Goal: Task Accomplishment & Management: Manage account settings

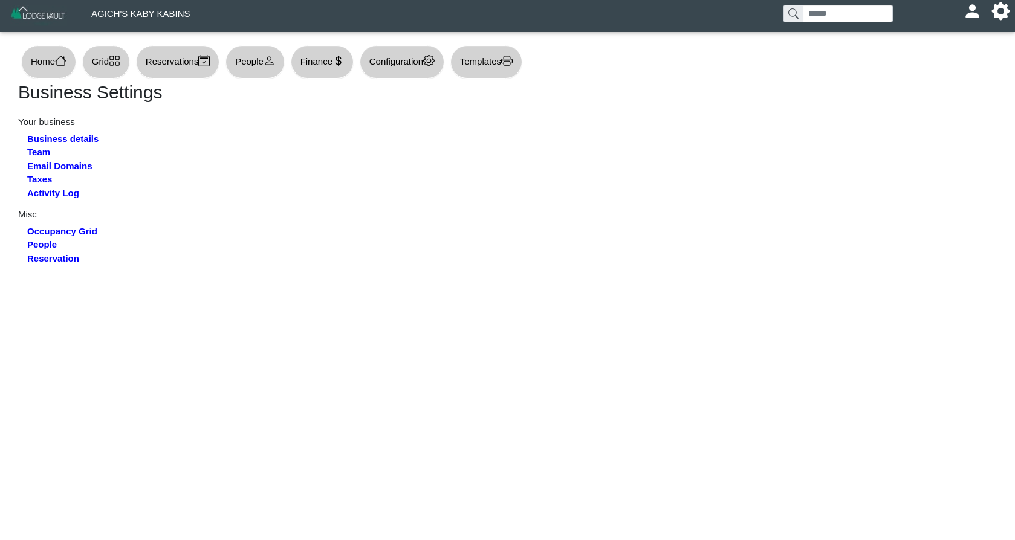
click at [110, 66] on button "Grid" at bounding box center [106, 61] width 48 height 33
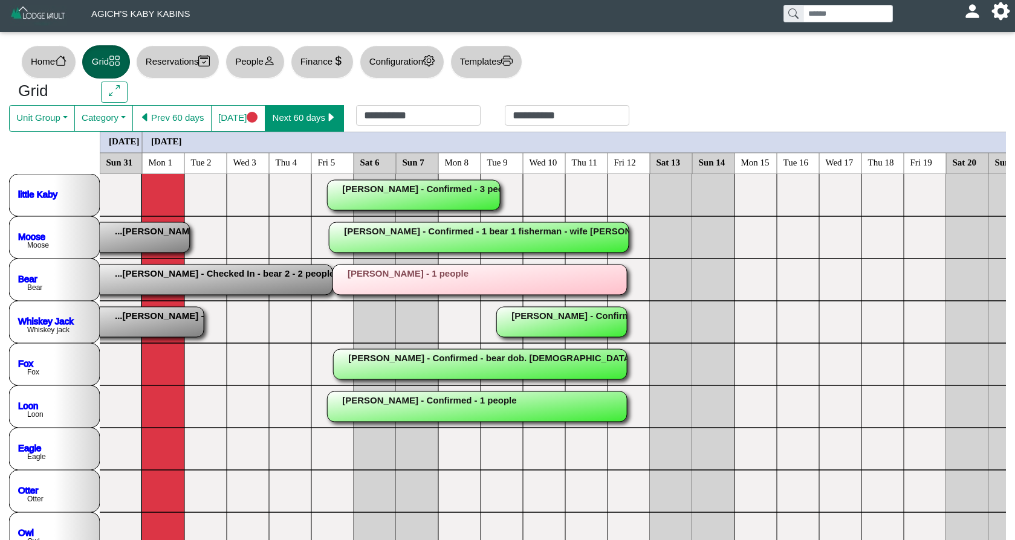
click at [315, 112] on button "Next 60 days" at bounding box center [304, 118] width 79 height 27
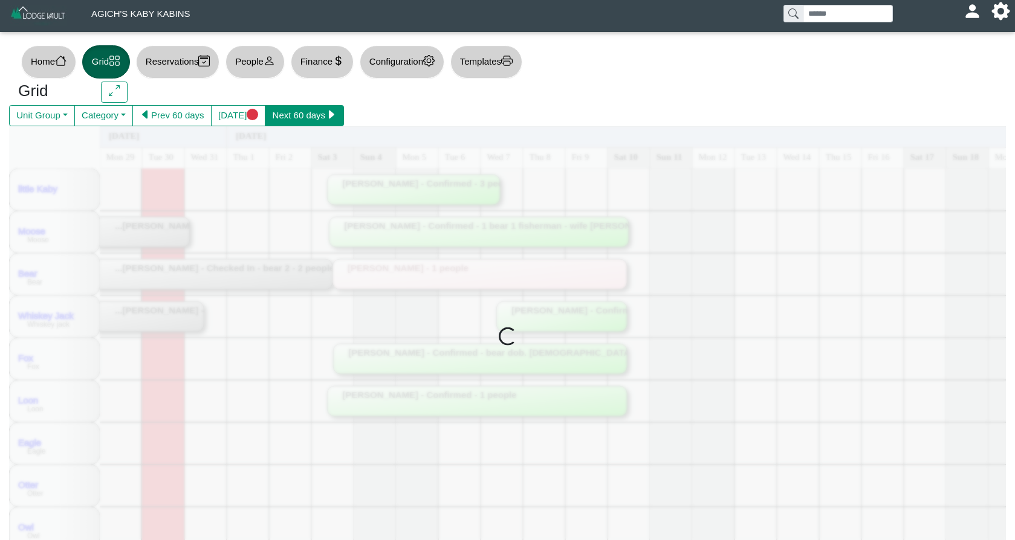
click at [315, 112] on button "Next 60 days" at bounding box center [304, 116] width 79 height 22
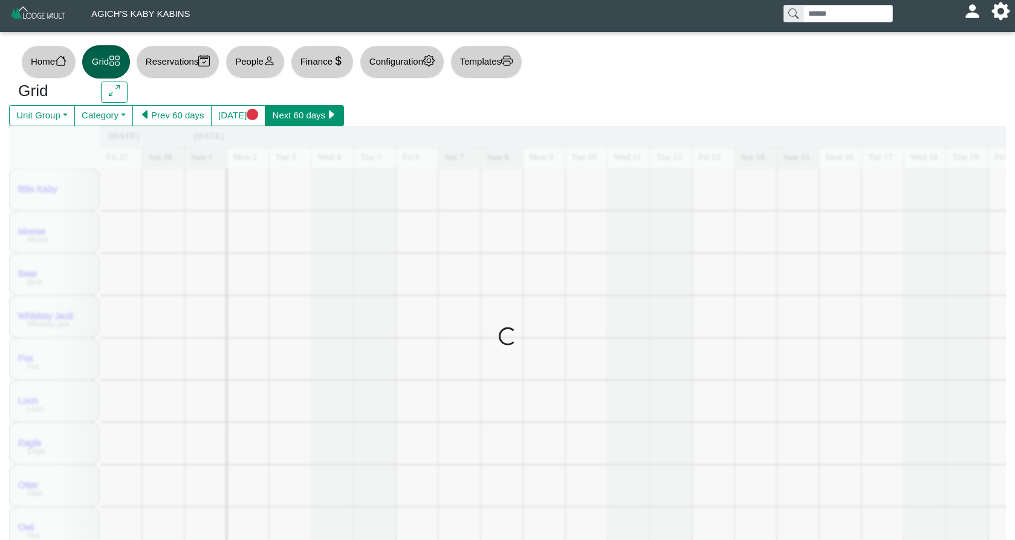
click at [315, 112] on button "Next 60 days" at bounding box center [304, 116] width 79 height 22
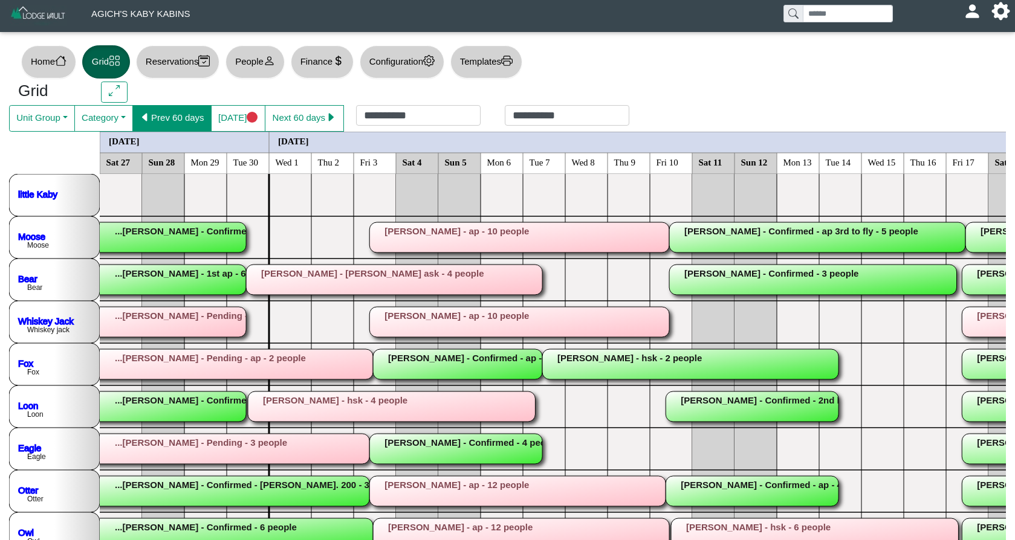
click at [193, 117] on button "Prev 60 days" at bounding box center [171, 118] width 79 height 27
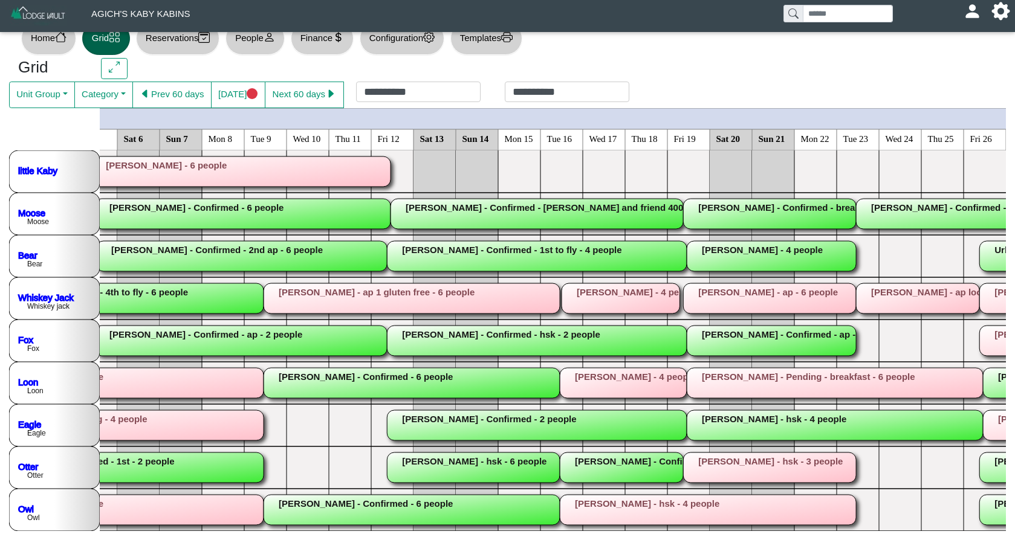
scroll to position [23, 0]
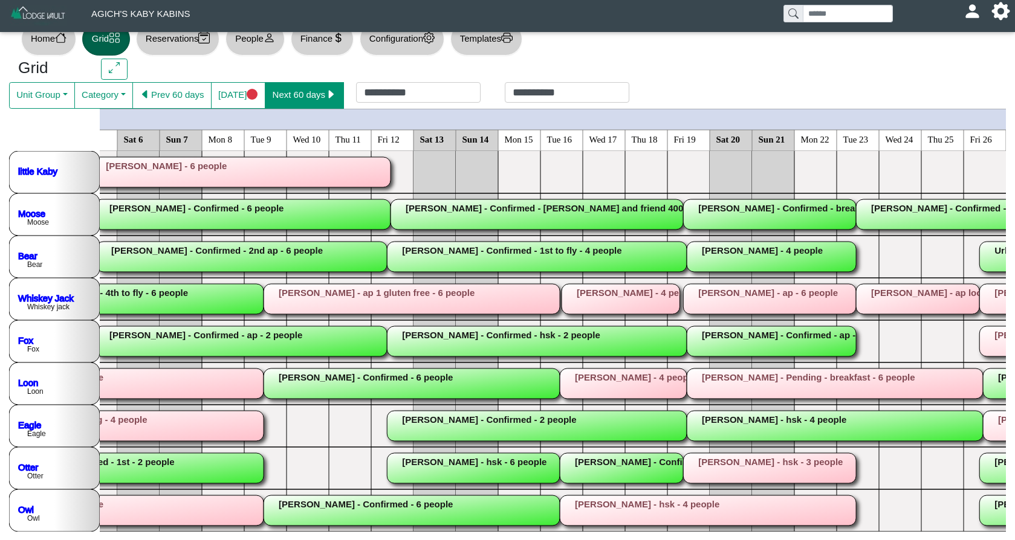
click at [328, 88] on button "Next 60 days" at bounding box center [304, 95] width 79 height 27
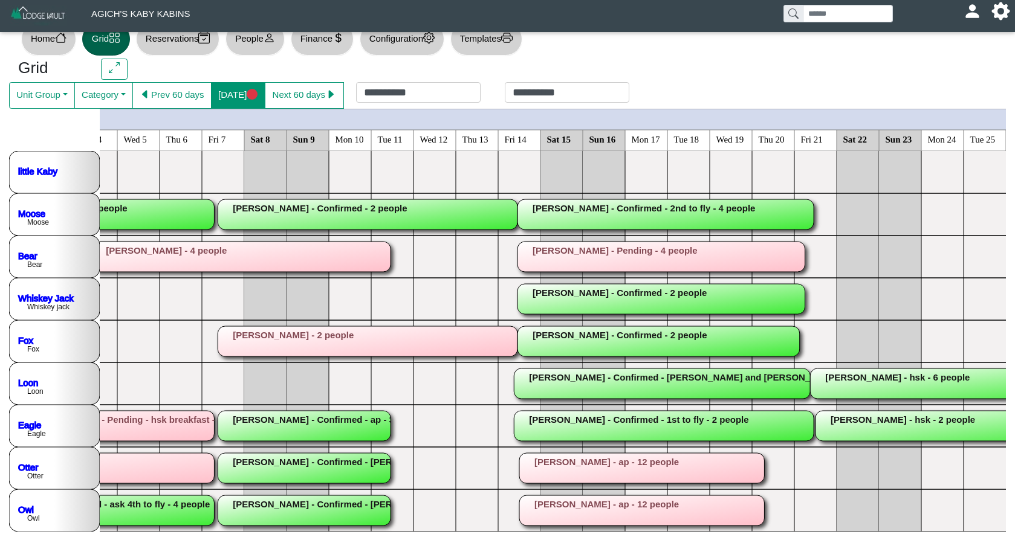
click at [227, 103] on button "[DATE]" at bounding box center [238, 95] width 54 height 27
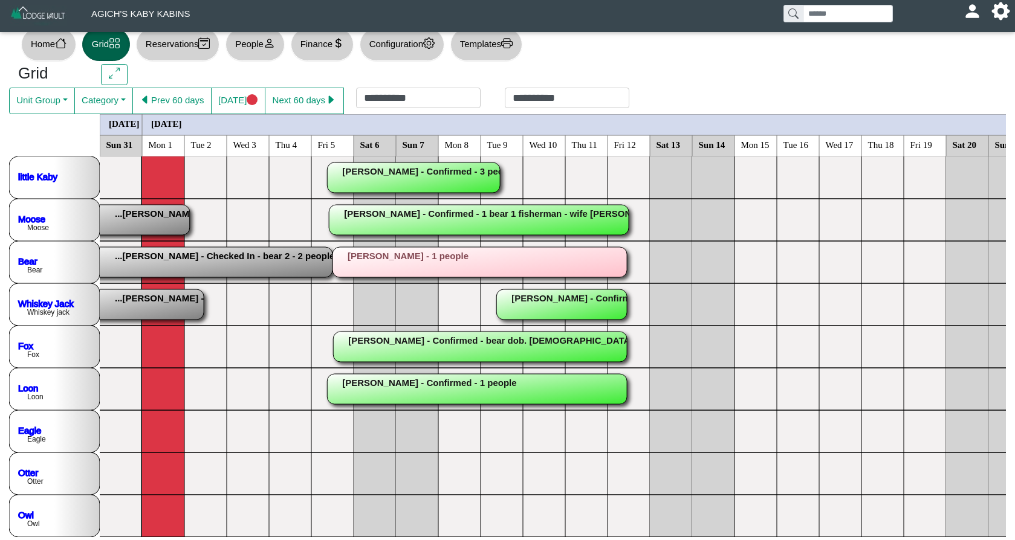
scroll to position [0, 0]
click at [146, 312] on rect at bounding box center [119, 305] width 167 height 30
click at [146, 312] on div "×" at bounding box center [507, 270] width 1015 height 540
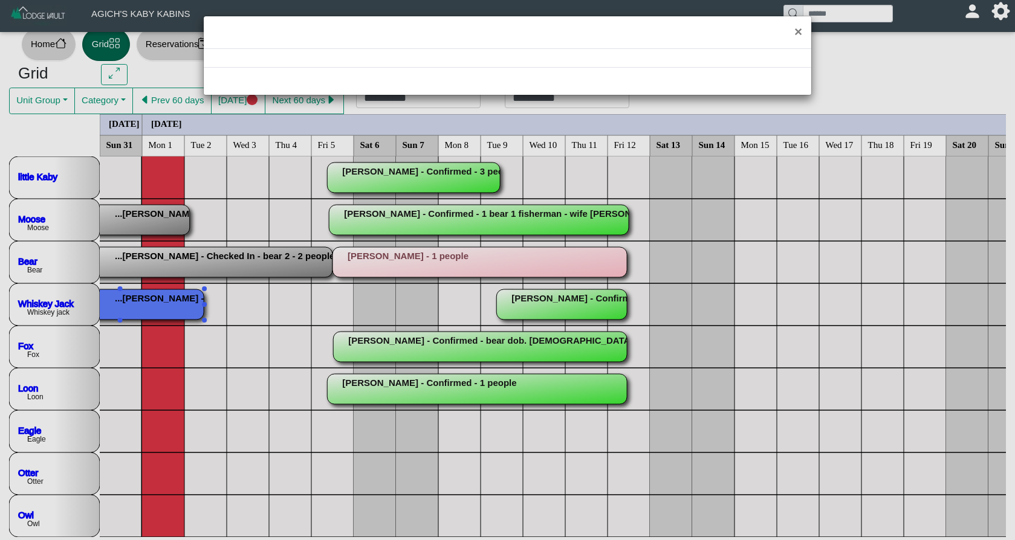
select select "*"
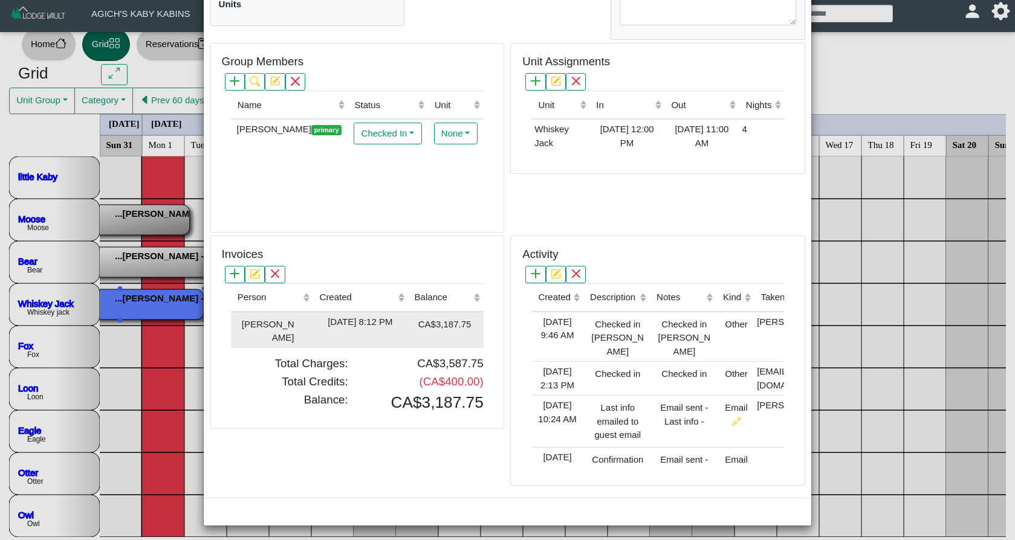
scroll to position [287, 0]
click at [398, 317] on div "[DATE] 8:12 PM" at bounding box center [359, 323] width 89 height 14
type input "*"
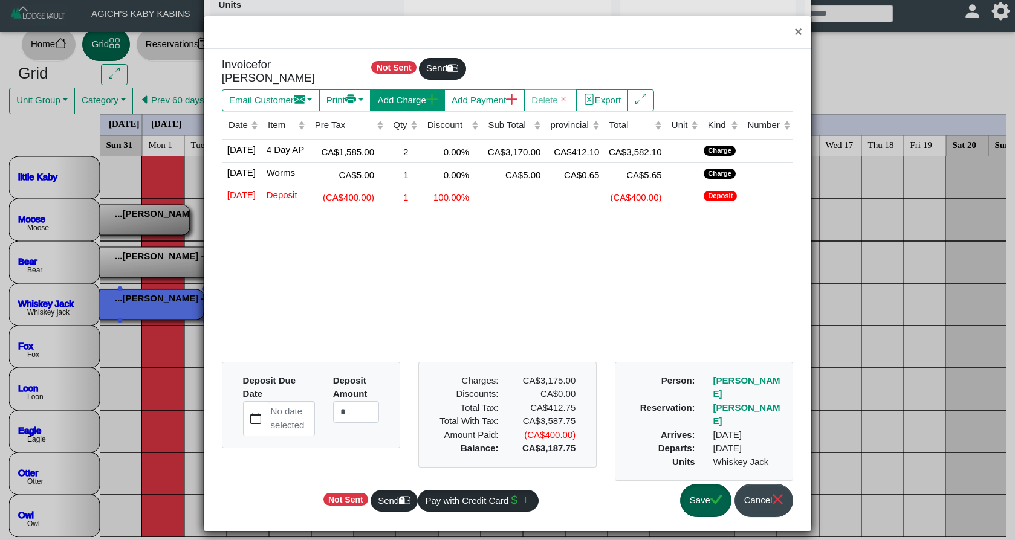
click at [408, 102] on button "Add Charge" at bounding box center [407, 100] width 74 height 22
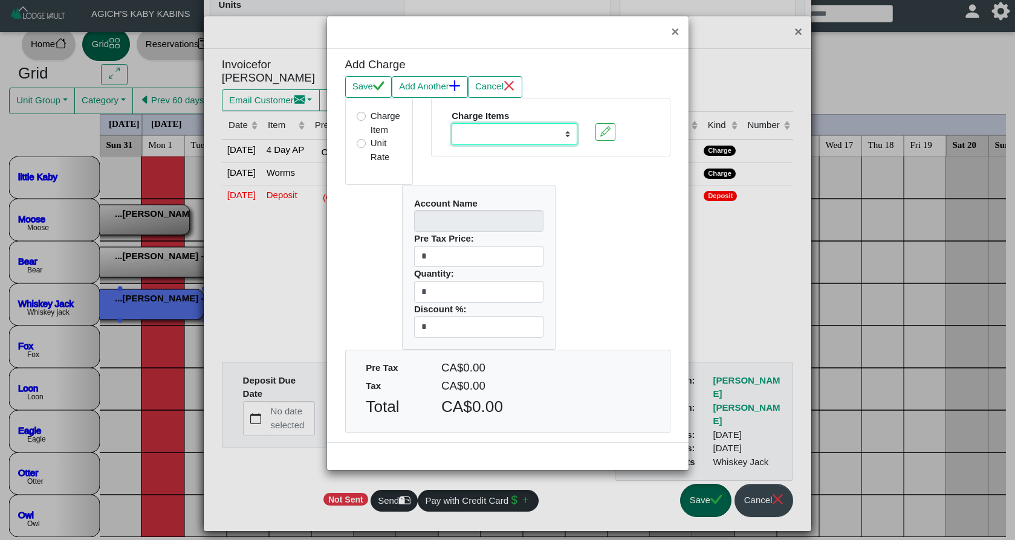
select select "**********"
type input "*********"
type input "**"
drag, startPoint x: 409, startPoint y: 286, endPoint x: 394, endPoint y: 286, distance: 15.1
click at [394, 286] on div "Account Name ********* Pre Tax Price: ** Quantity: * Discount %: *" at bounding box center [479, 267] width 172 height 165
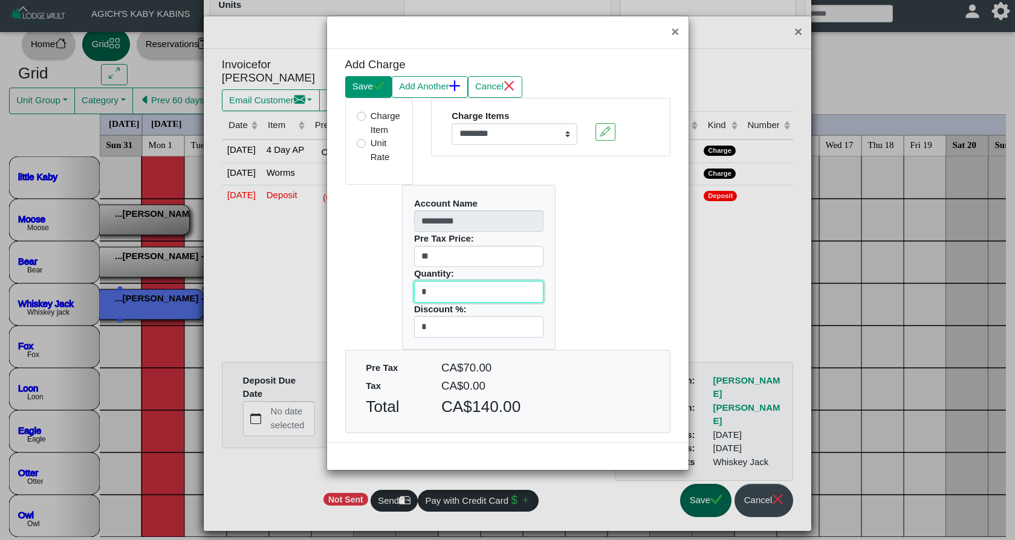
type input "*"
click at [380, 90] on icon "check" at bounding box center [378, 85] width 11 height 9
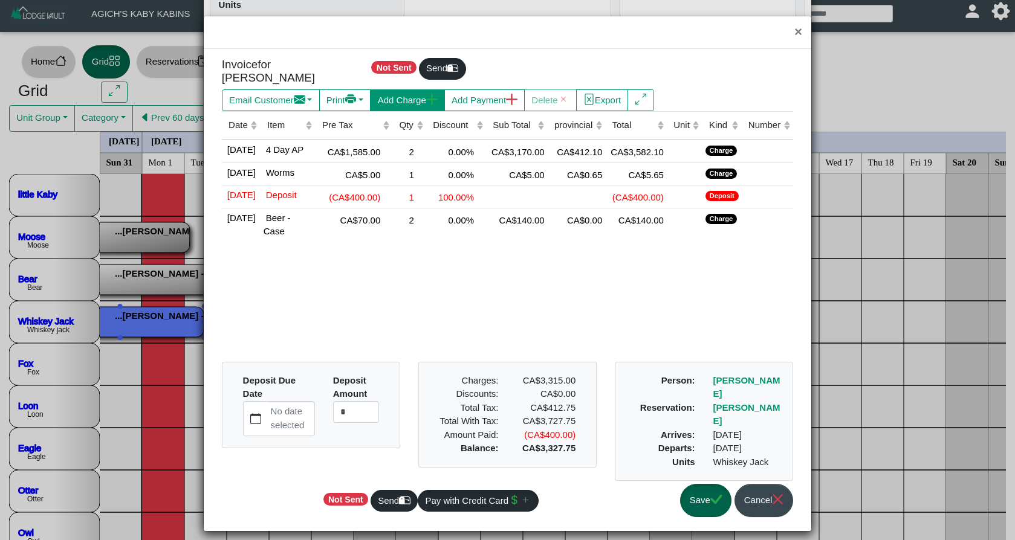
scroll to position [0, 0]
click at [693, 494] on button "Save" at bounding box center [705, 500] width 51 height 33
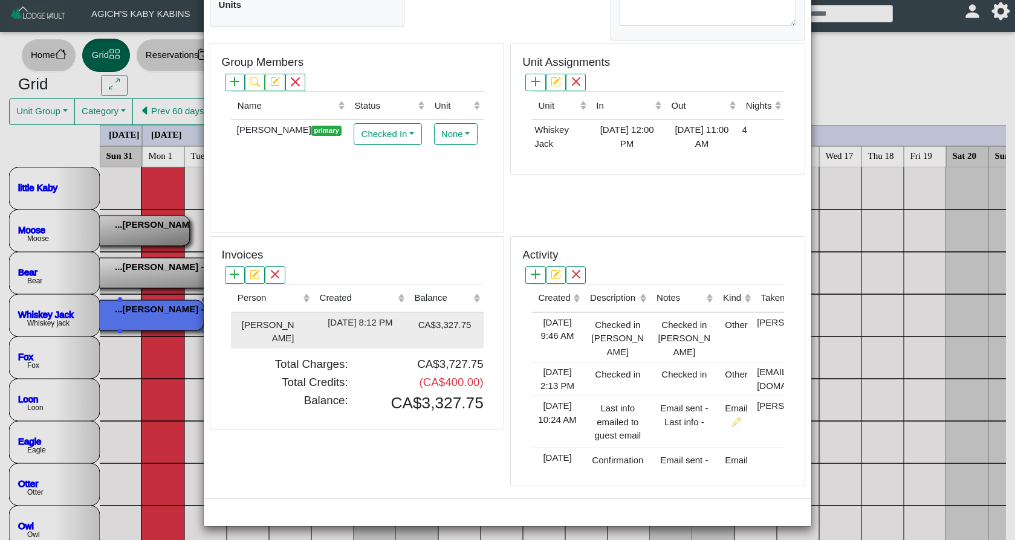
scroll to position [9, 0]
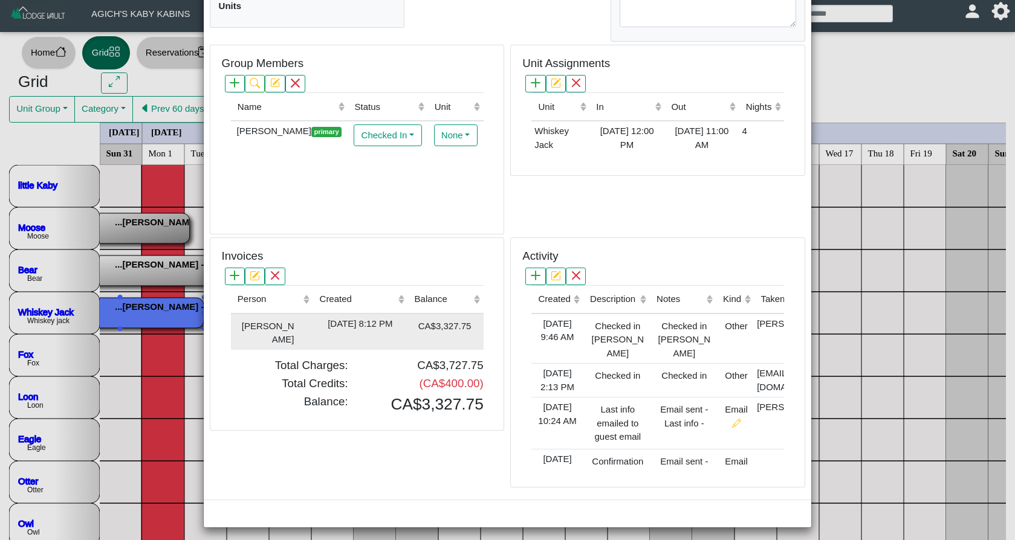
click at [382, 329] on div "[DATE] 8:12 PM" at bounding box center [359, 324] width 89 height 14
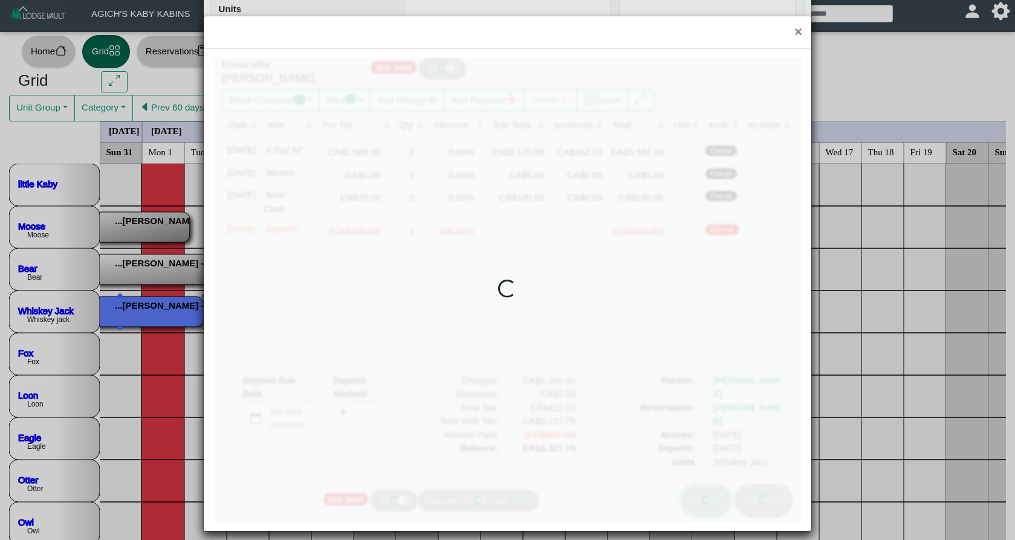
scroll to position [10, 0]
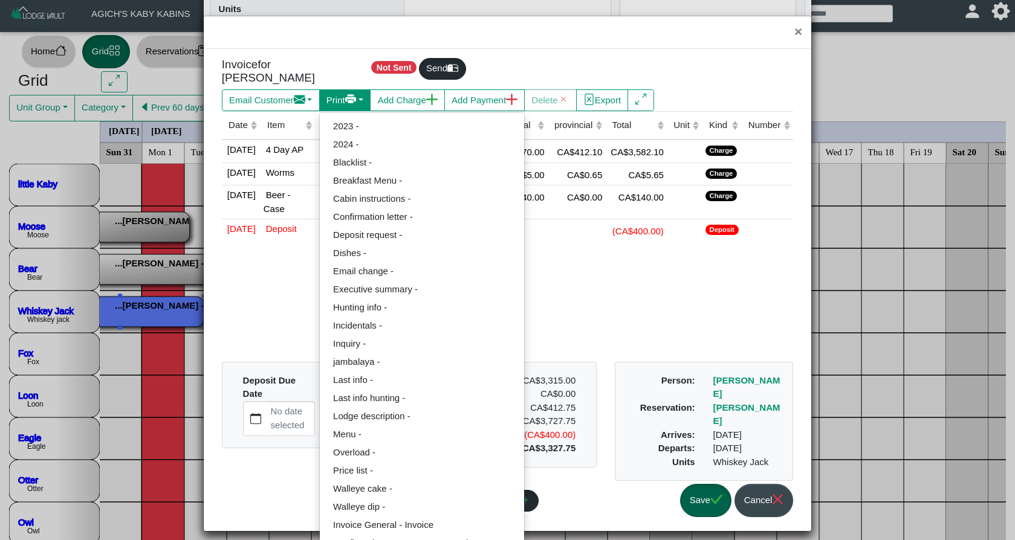
click at [320, 104] on button "Print" at bounding box center [271, 100] width 98 height 22
click at [437, 516] on link "Invoice General - Invoice" at bounding box center [422, 525] width 204 height 18
select select "*****"
select select "****"
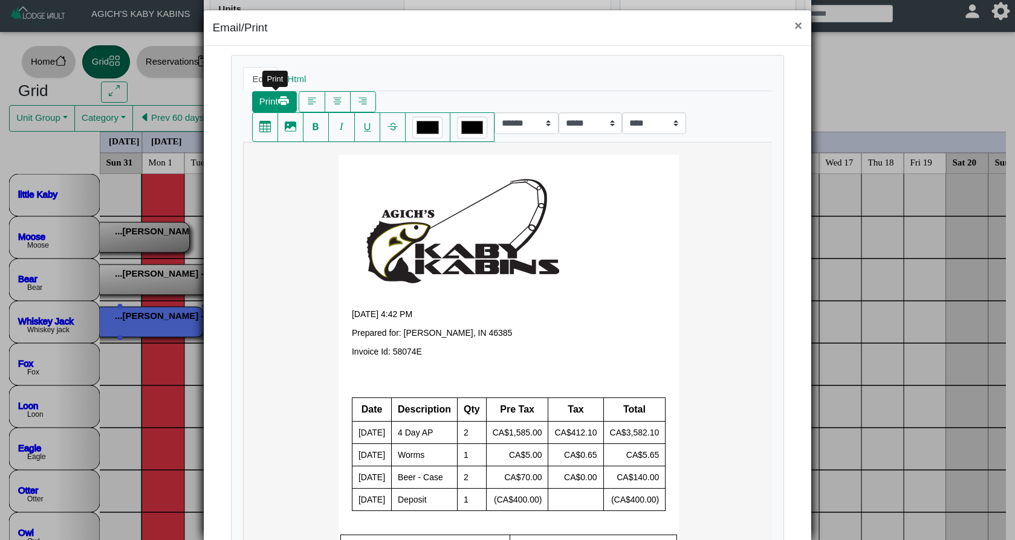
click at [265, 102] on button "Print" at bounding box center [274, 102] width 45 height 22
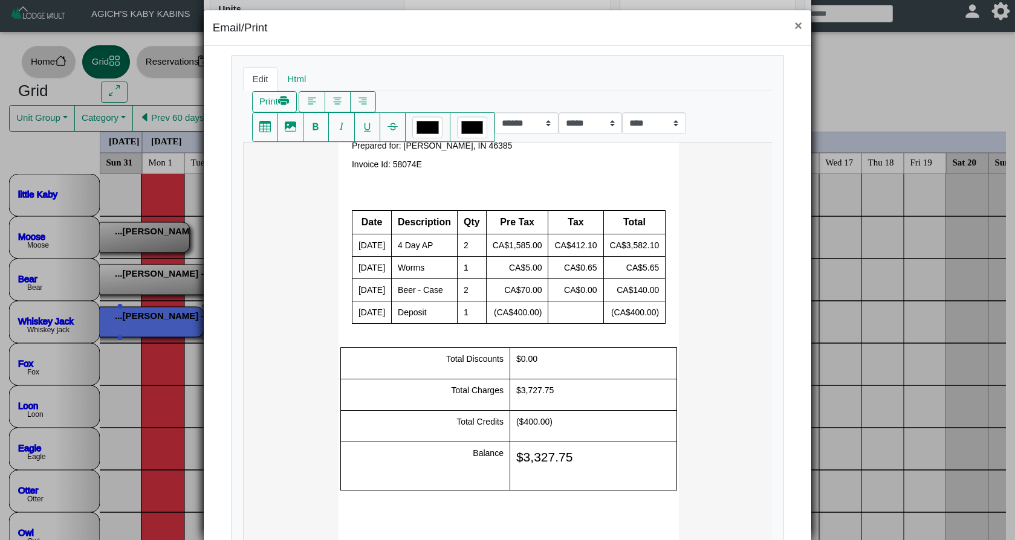
scroll to position [189, 0]
select select "*****"
select select "****"
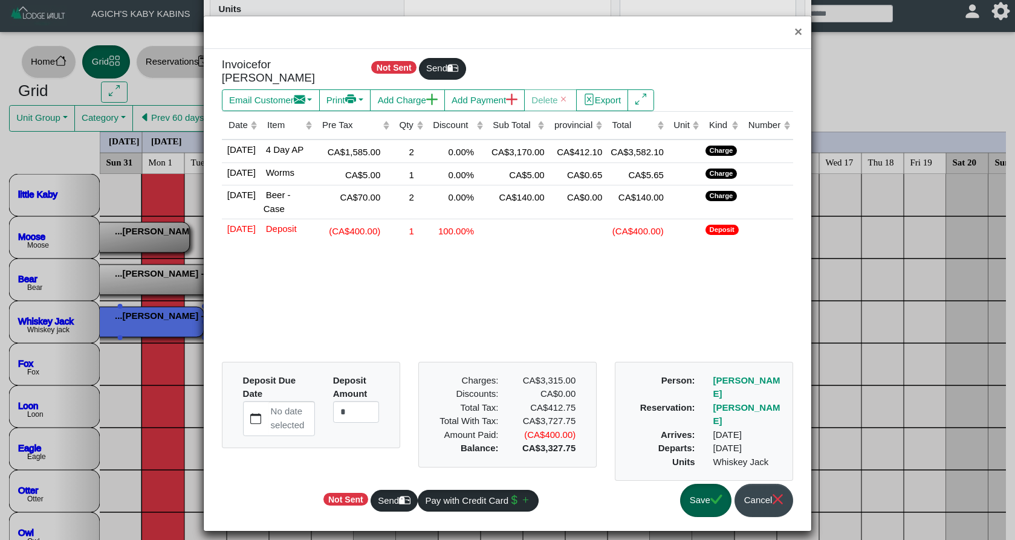
click at [705, 494] on button "Save" at bounding box center [705, 500] width 51 height 33
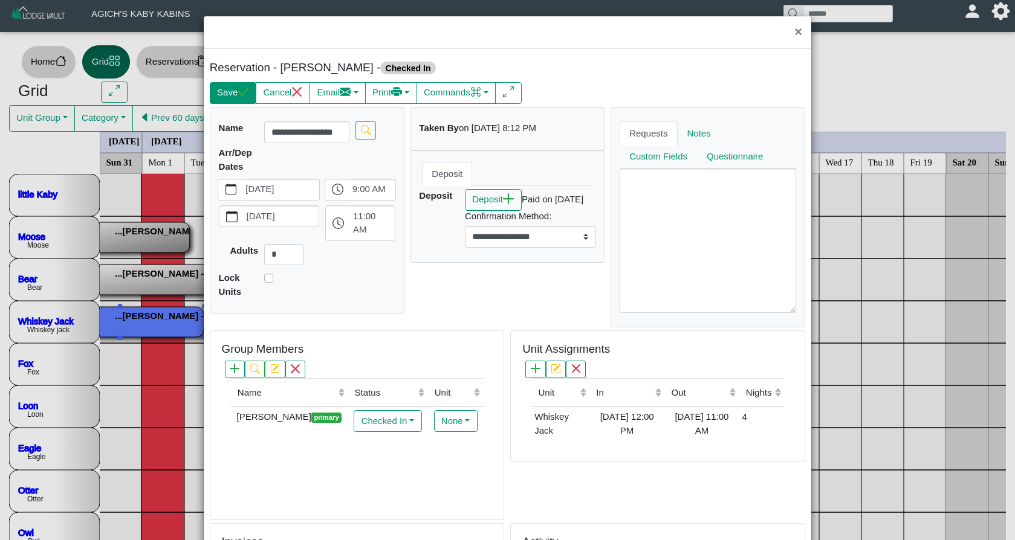
scroll to position [0, 0]
click at [246, 95] on icon "check" at bounding box center [243, 91] width 11 height 9
select select "*"
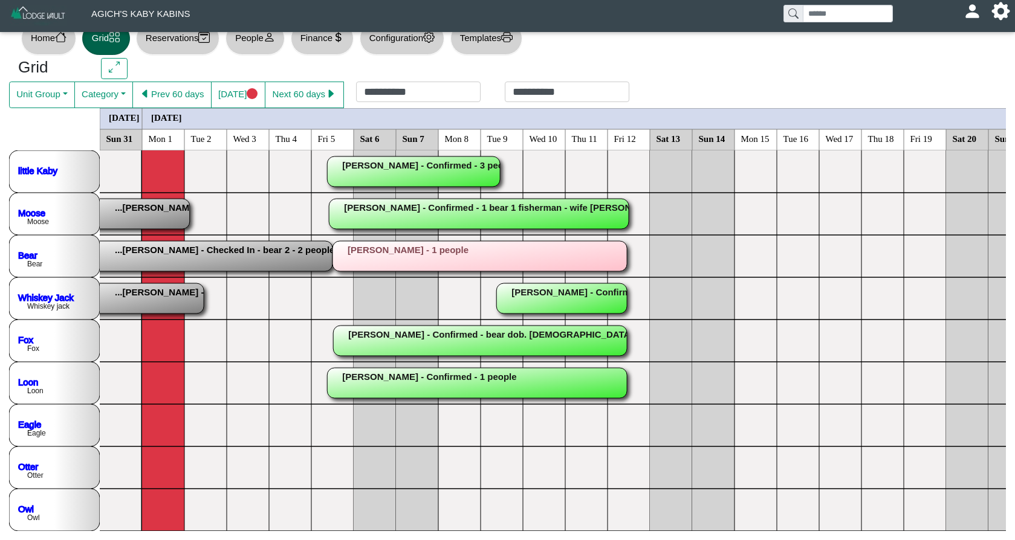
scroll to position [23, 0]
click at [283, 97] on button "Next 60 days" at bounding box center [304, 95] width 79 height 27
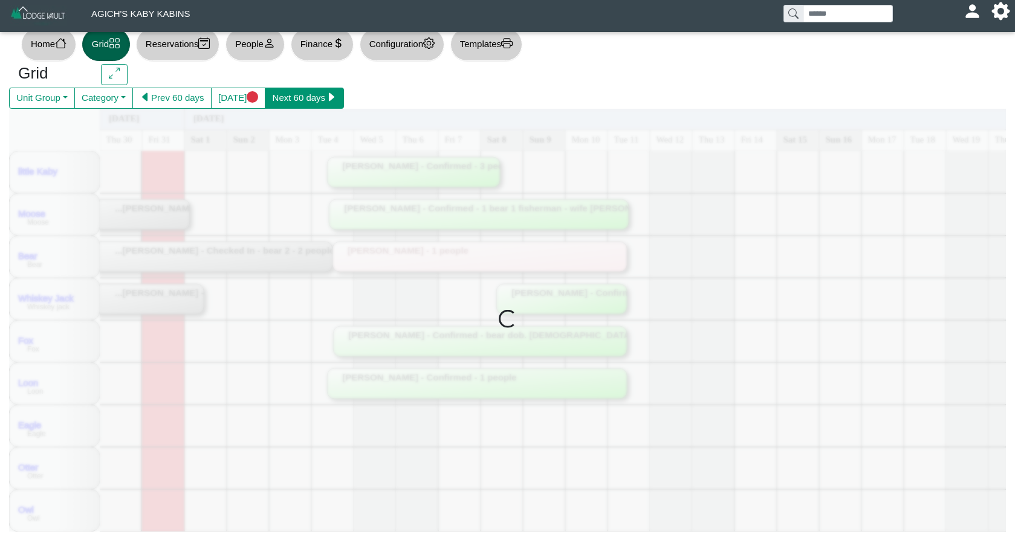
click at [283, 97] on button "Next 60 days" at bounding box center [304, 99] width 79 height 22
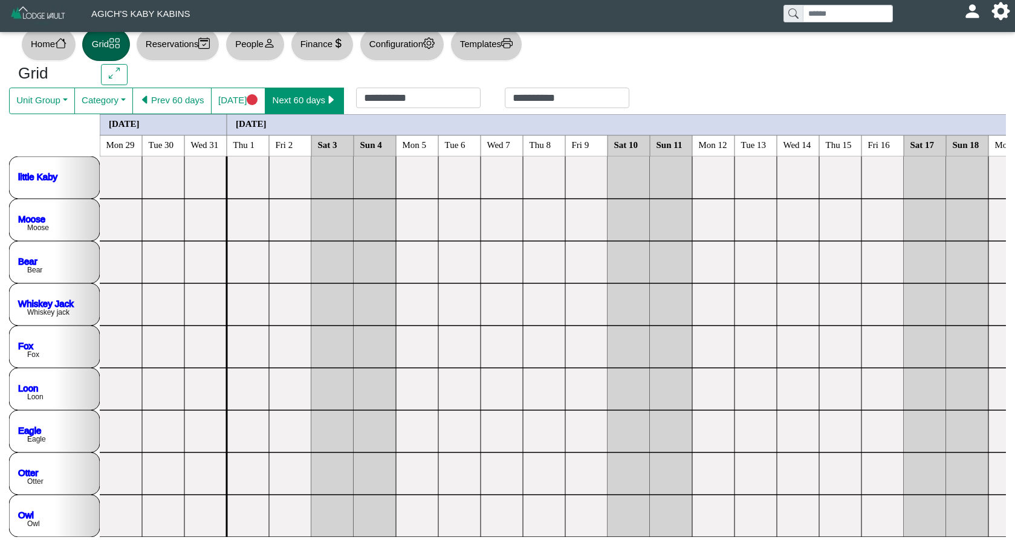
click at [283, 97] on button "Next 60 days" at bounding box center [304, 101] width 79 height 27
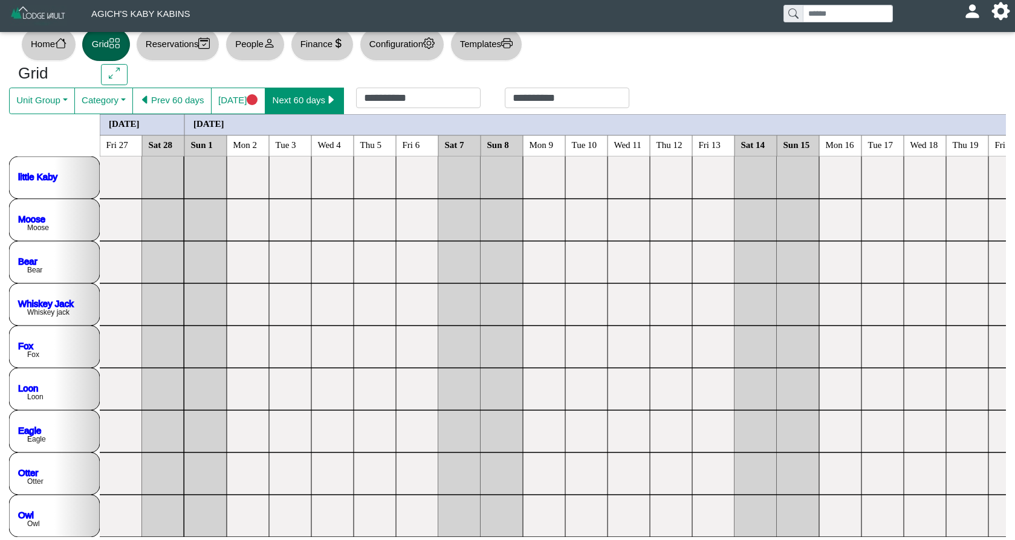
click at [283, 97] on button "Next 60 days" at bounding box center [304, 101] width 79 height 27
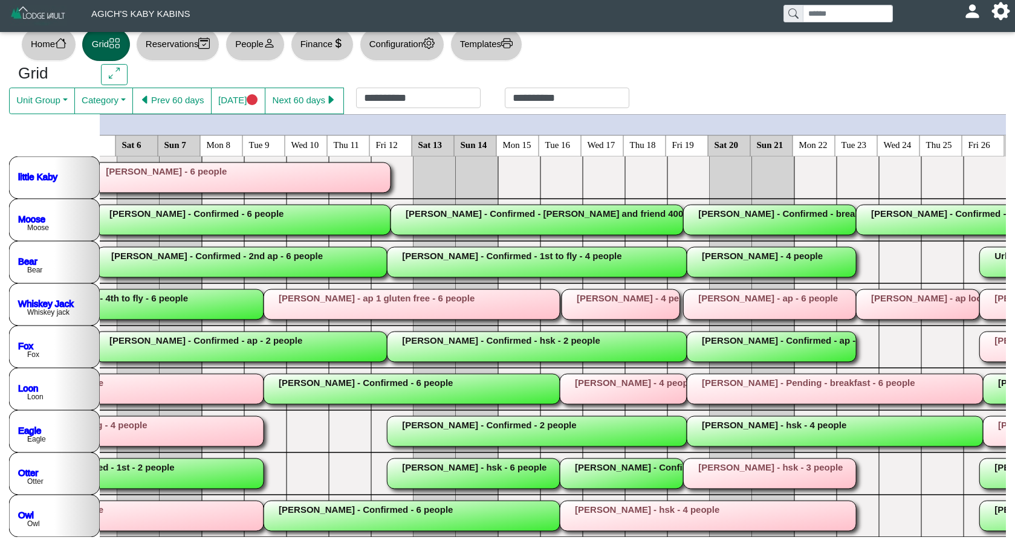
scroll to position [0, 1633]
click at [332, 99] on button "Next 60 days" at bounding box center [304, 101] width 79 height 27
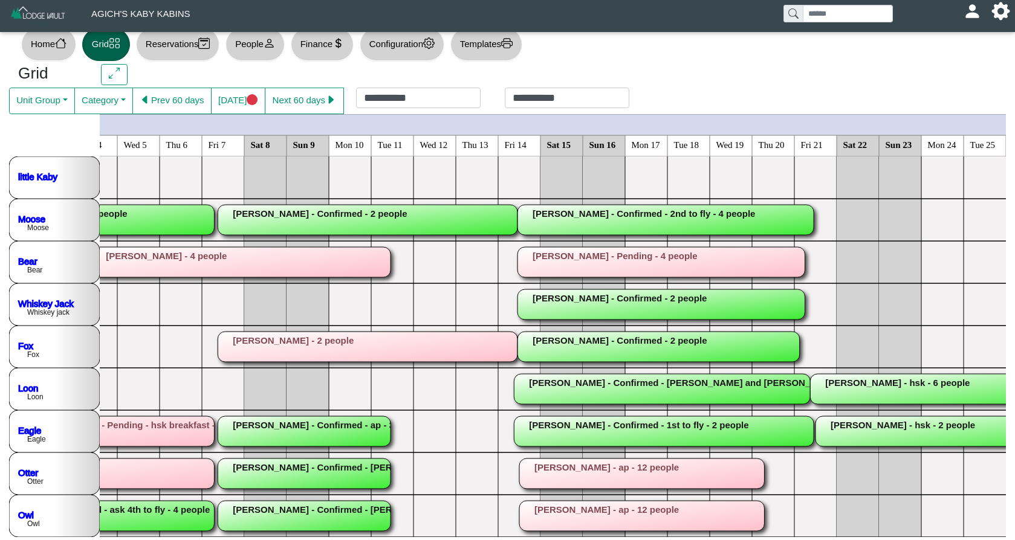
scroll to position [18, 0]
